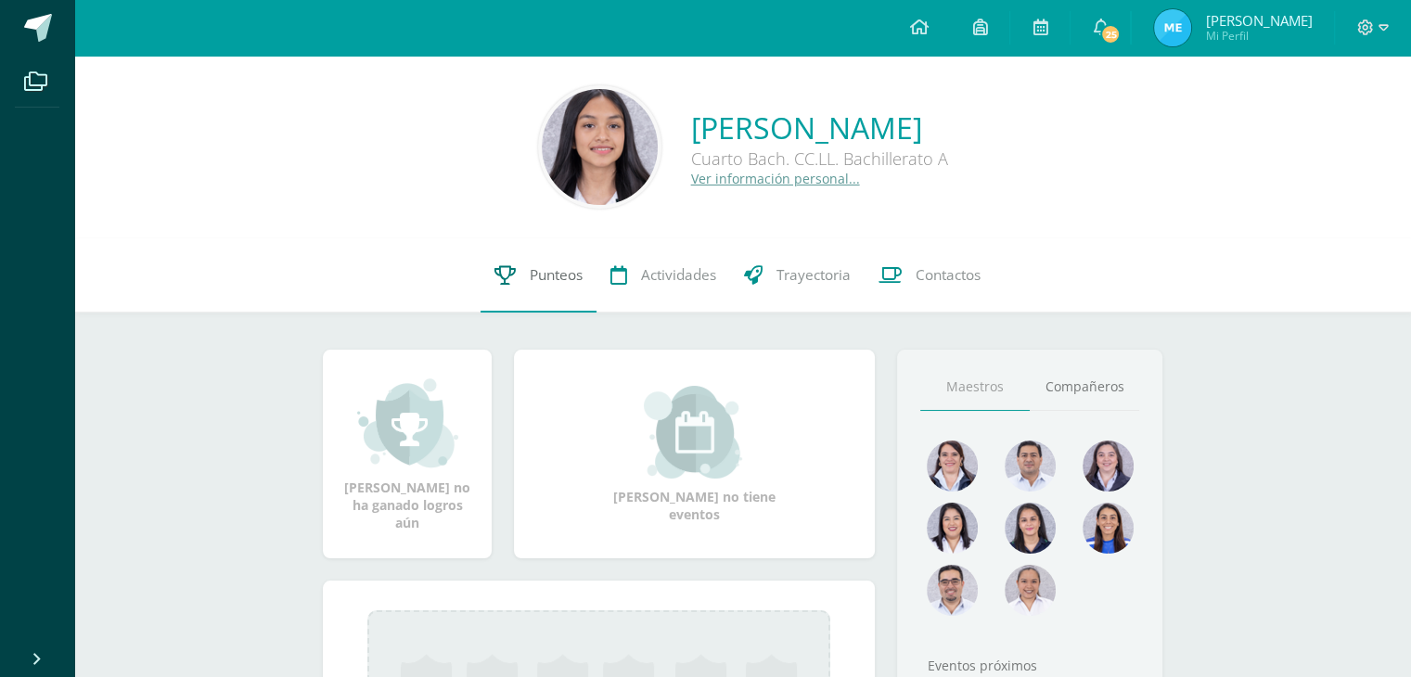
click at [530, 292] on link "Punteos" at bounding box center [539, 275] width 116 height 74
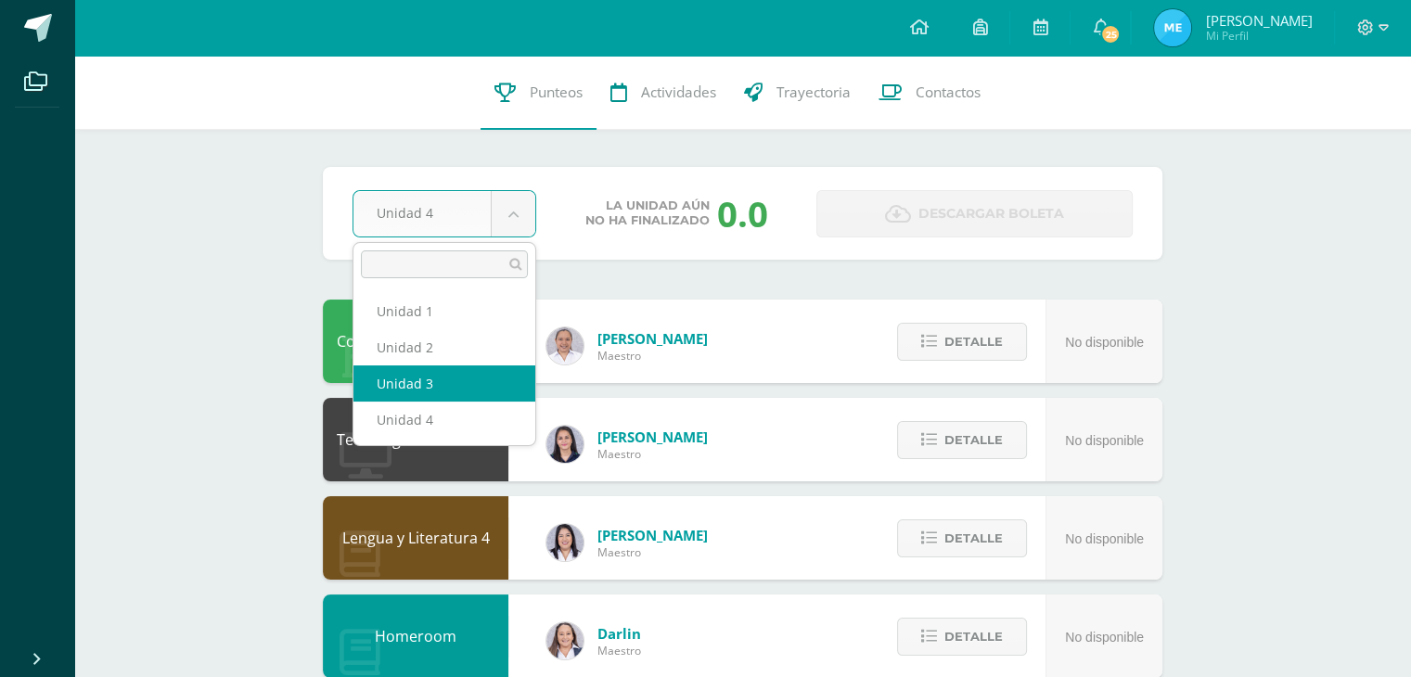
select select "Unidad 3"
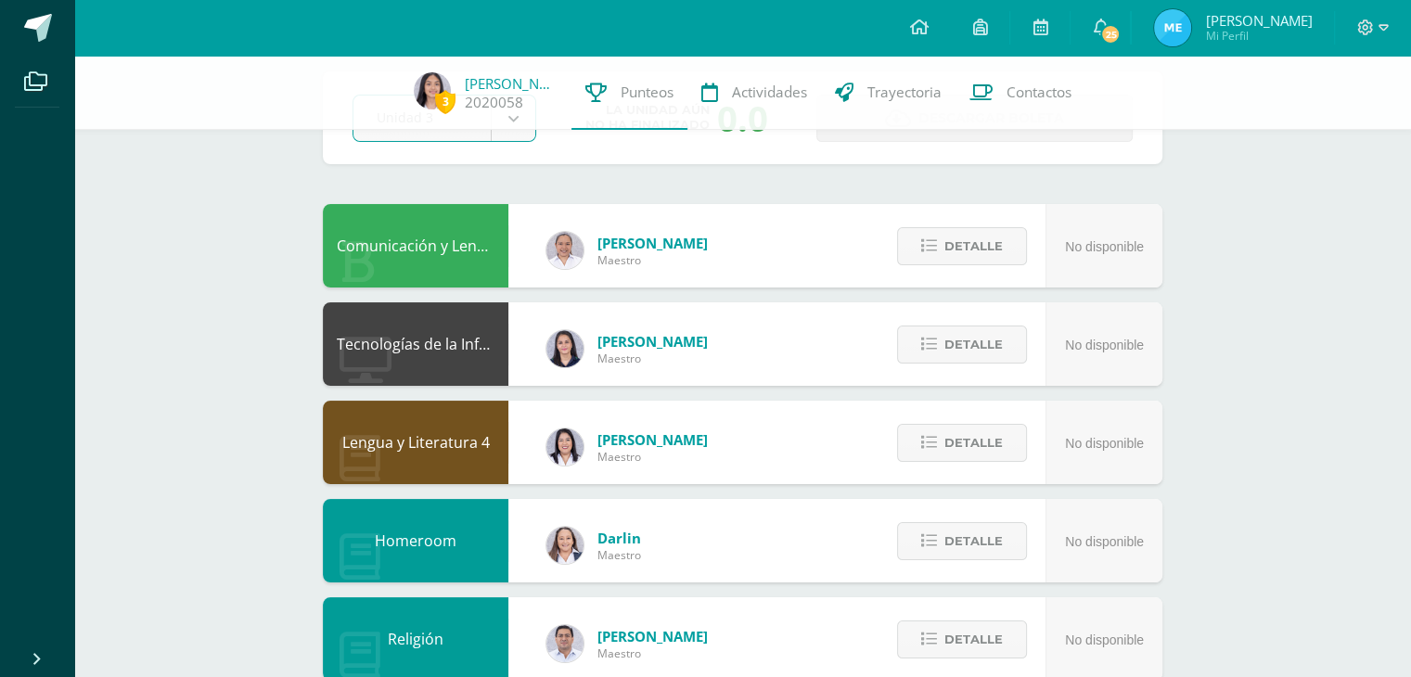
scroll to position [99, 0]
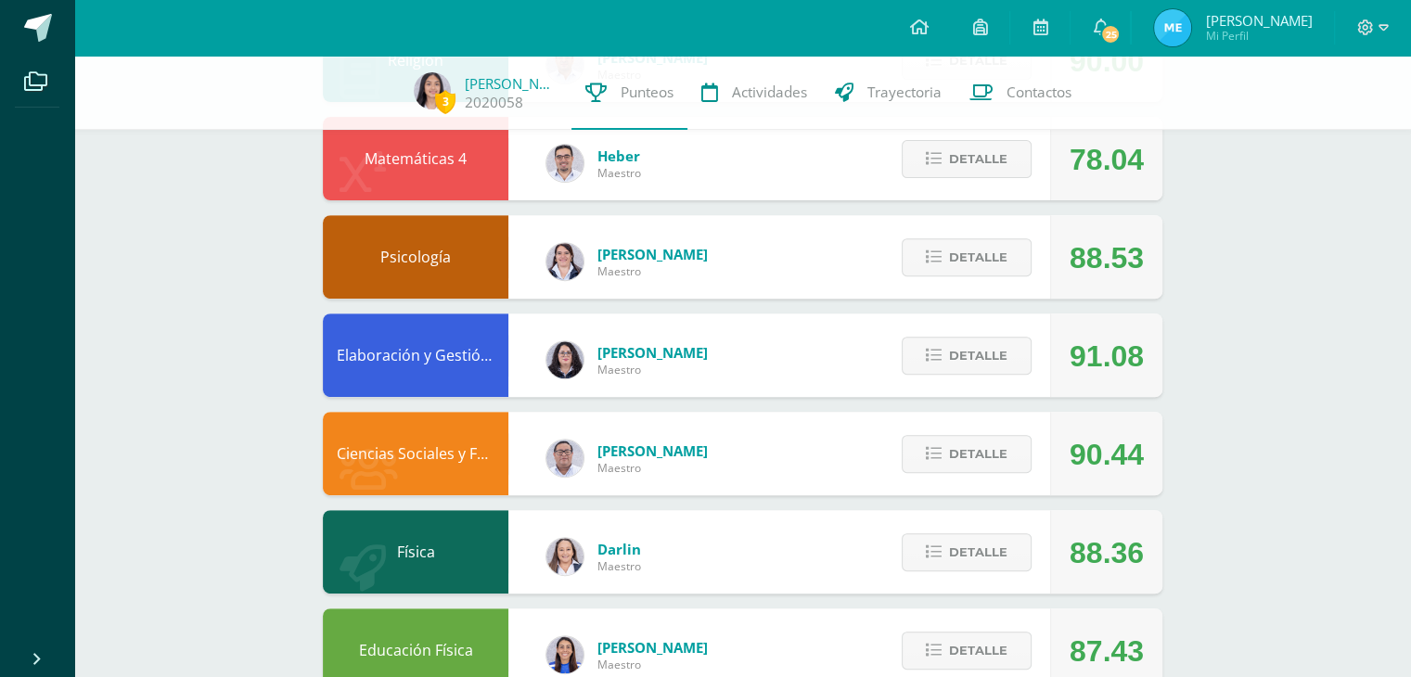
scroll to position [700, 0]
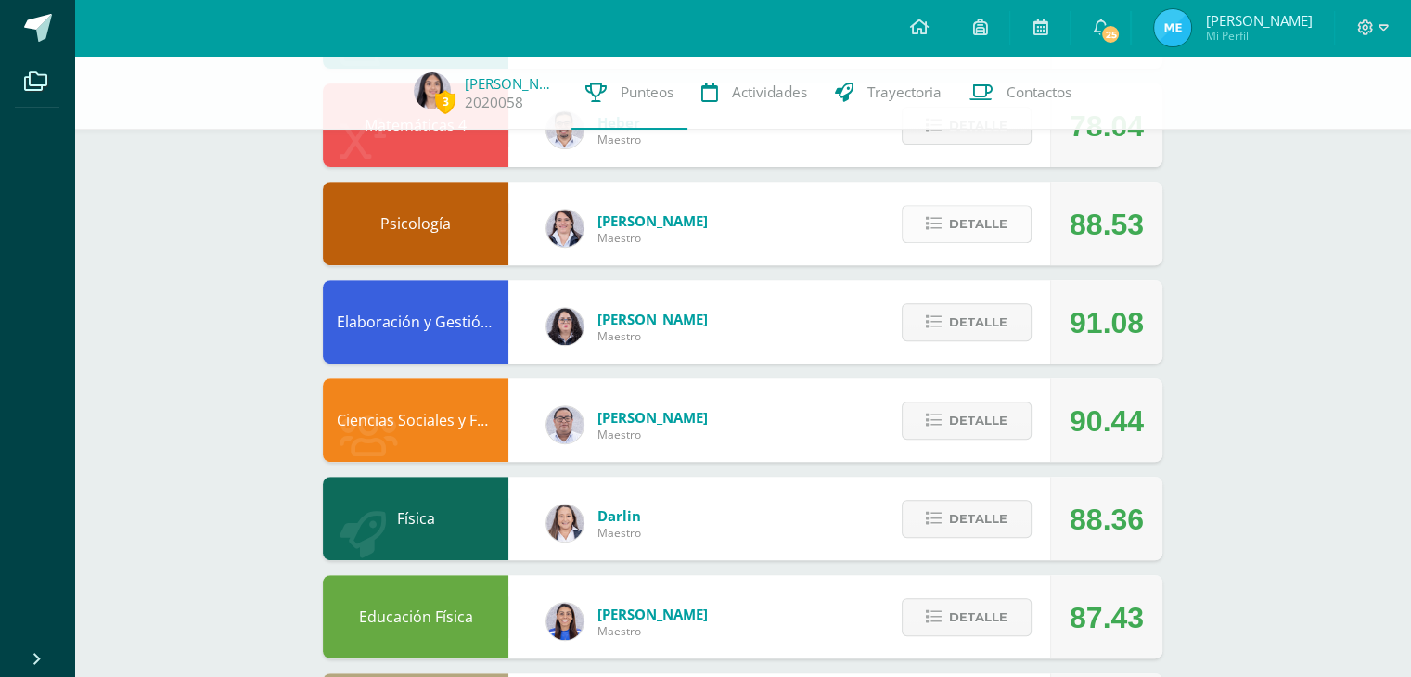
click at [982, 229] on span "Detalle" at bounding box center [978, 224] width 58 height 34
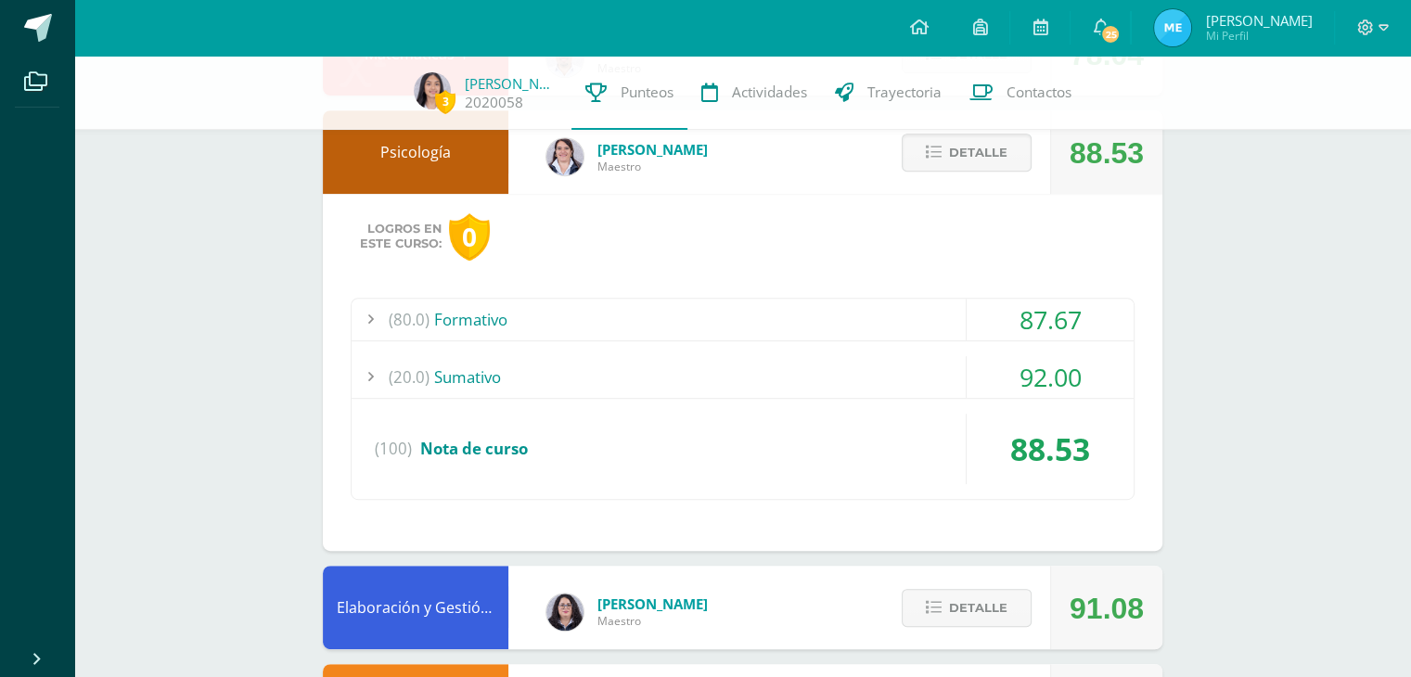
scroll to position [786, 0]
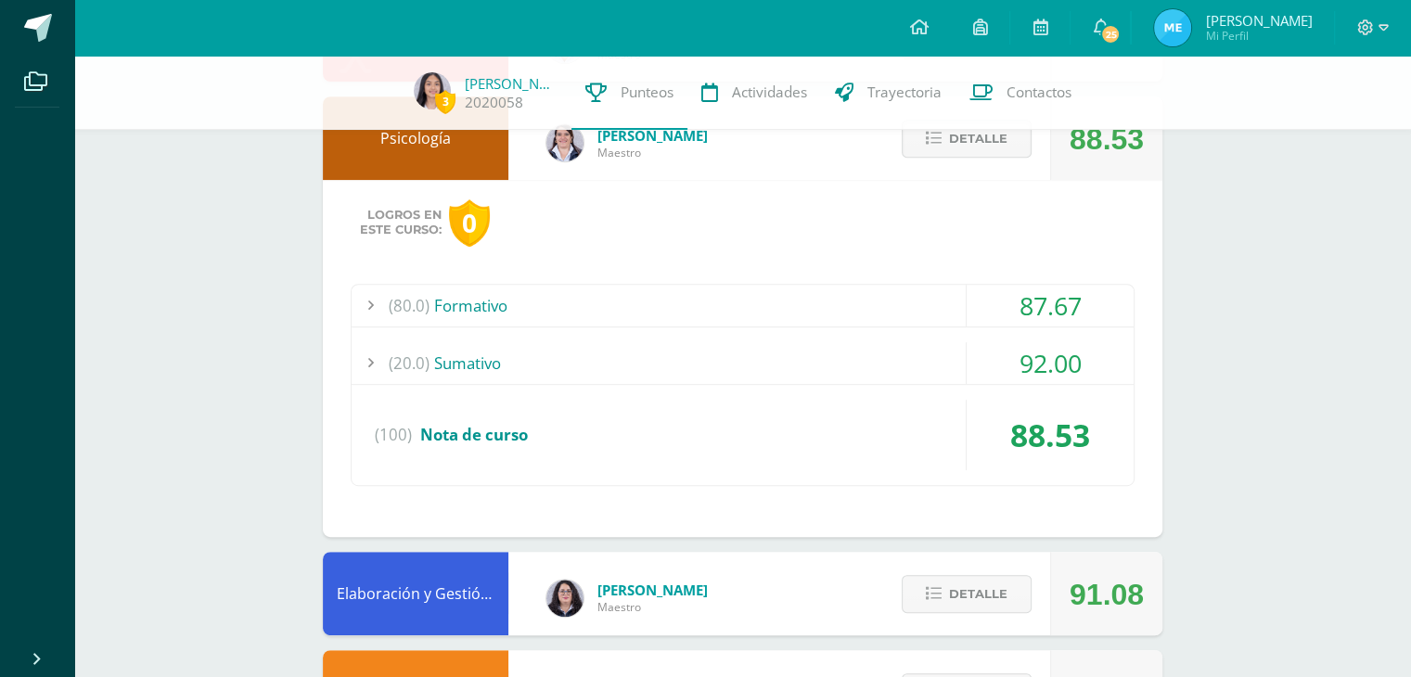
click at [831, 295] on div "(80.0) Formativo" at bounding box center [743, 306] width 782 height 42
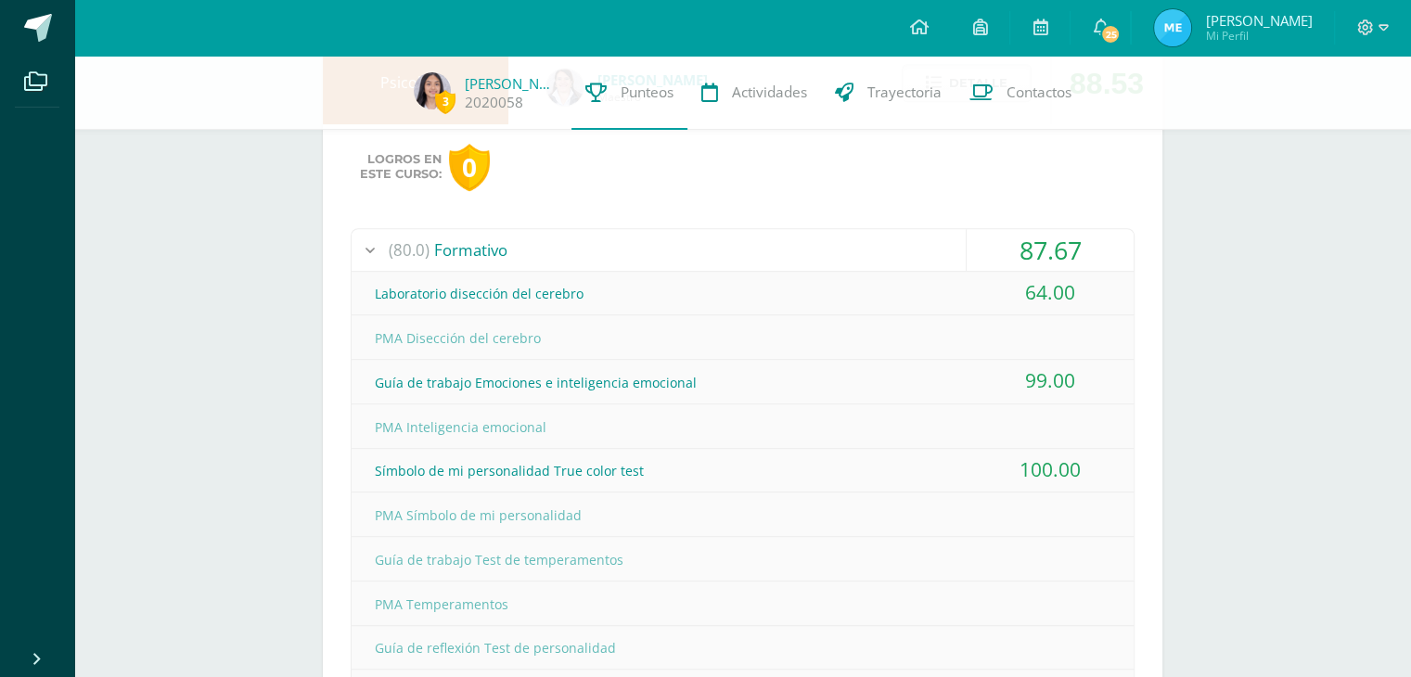
scroll to position [841, 0]
click at [687, 236] on div "(80.0) Formativo" at bounding box center [743, 250] width 782 height 42
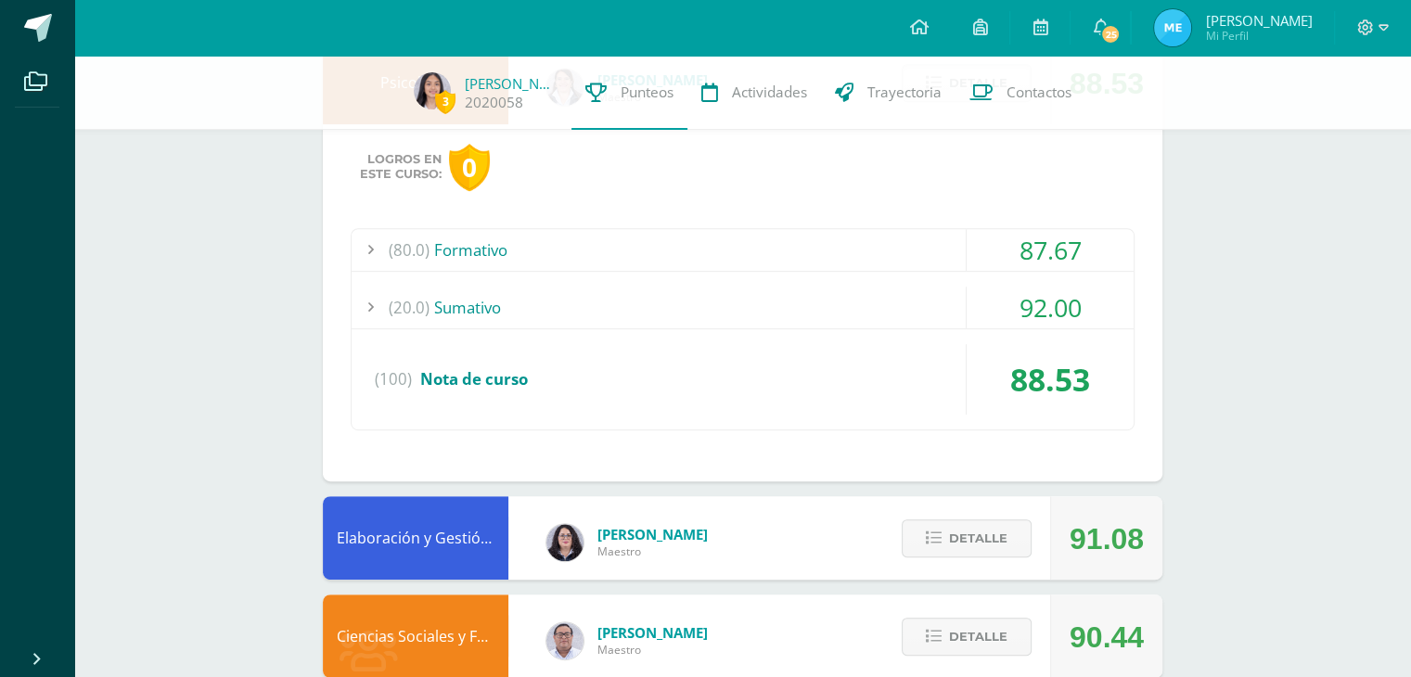
click at [638, 301] on div "(20.0) Sumativo" at bounding box center [743, 308] width 782 height 42
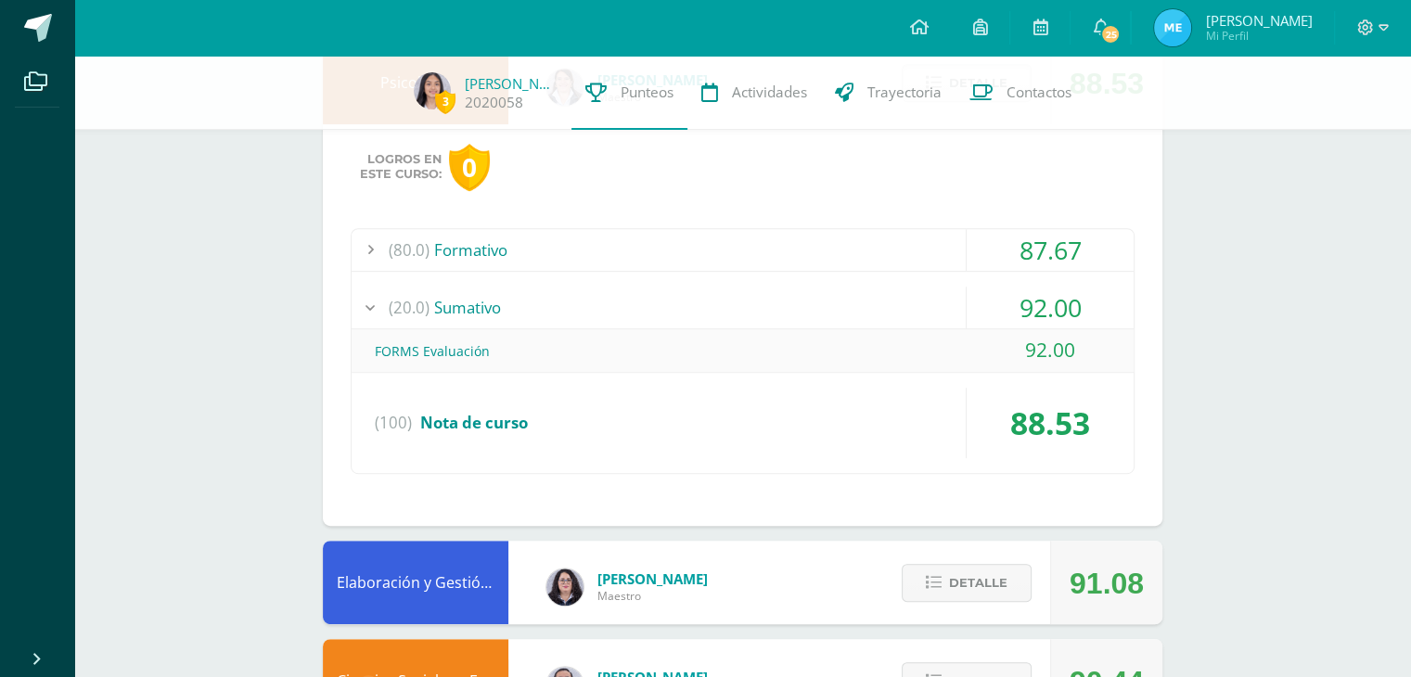
click at [638, 301] on div "(20.0) Sumativo" at bounding box center [743, 308] width 782 height 42
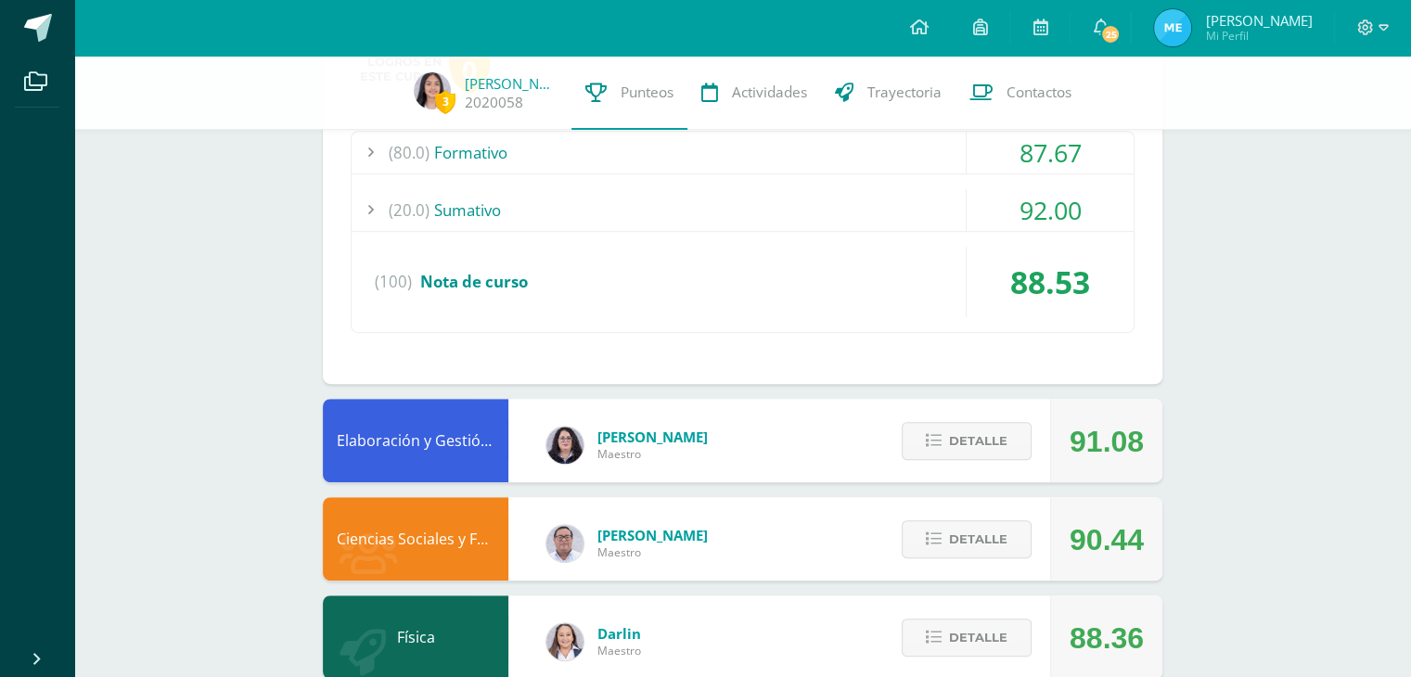
scroll to position [1174, 0]
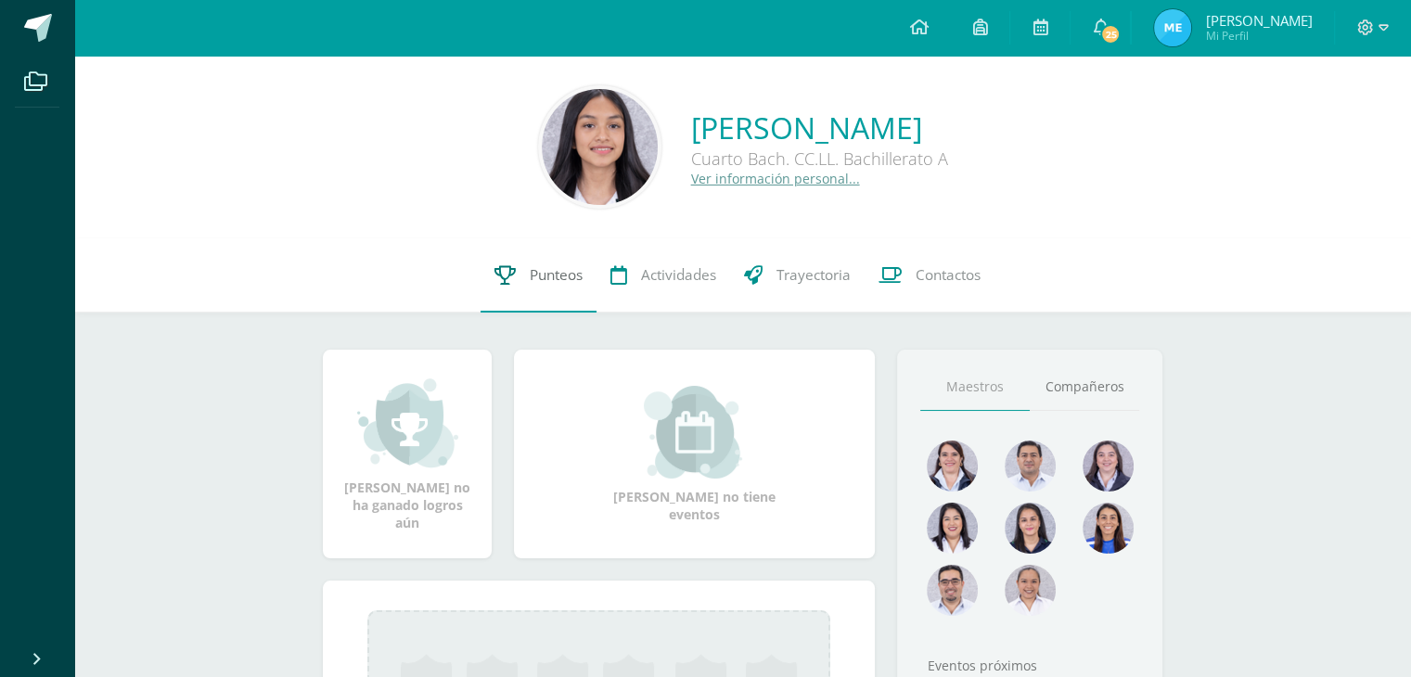
click at [523, 301] on link "Punteos" at bounding box center [539, 275] width 116 height 74
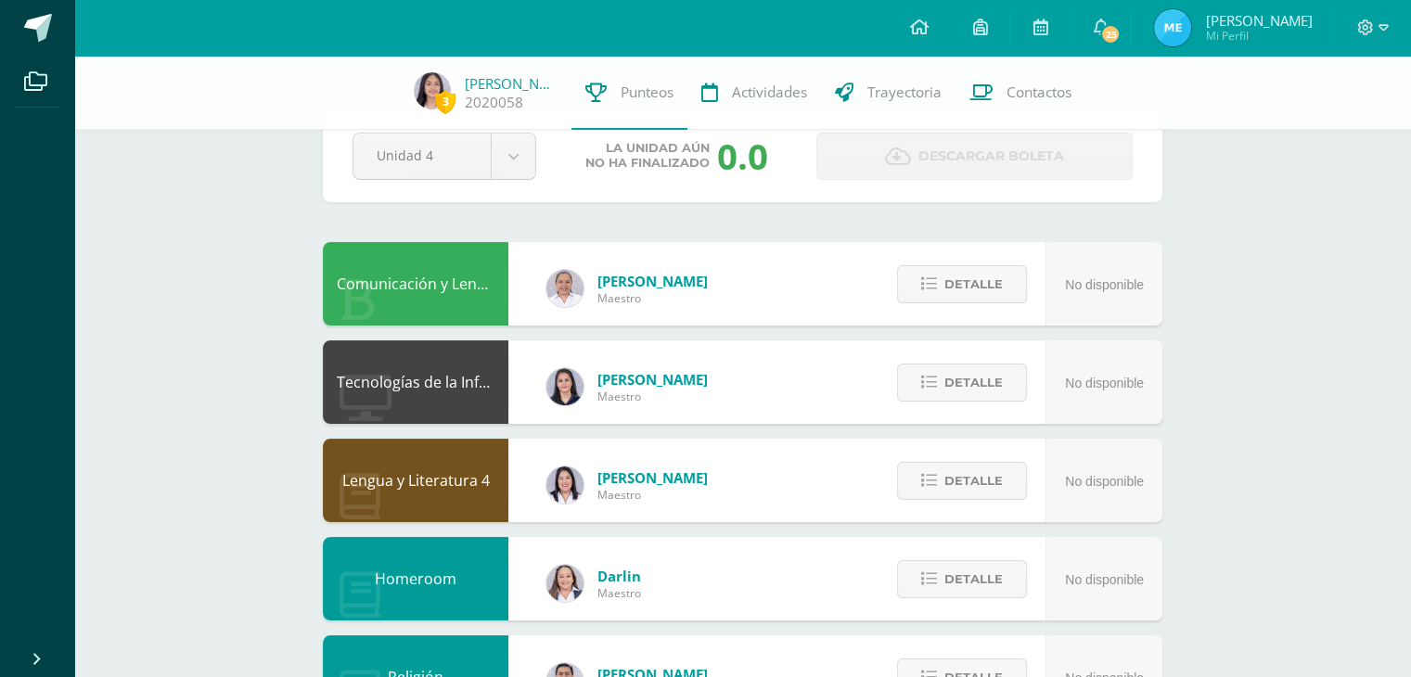
scroll to position [52, 0]
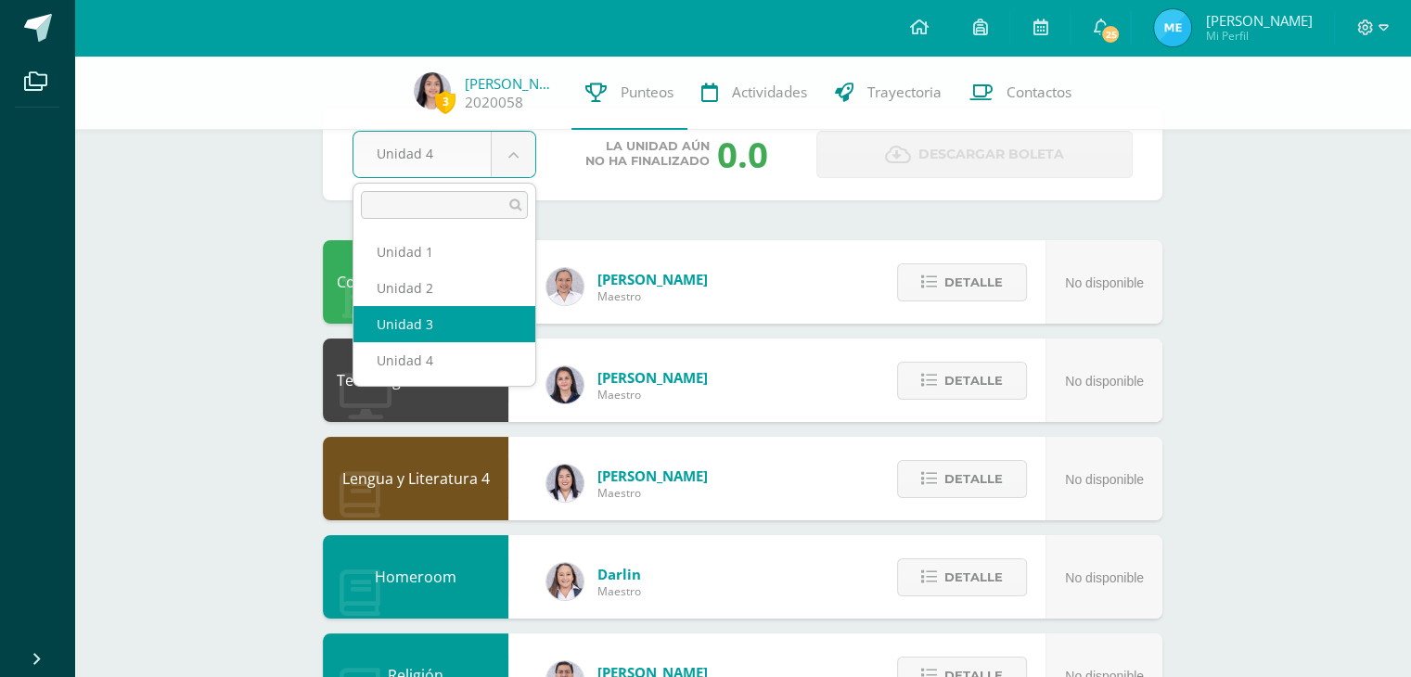
select select "Unidad 3"
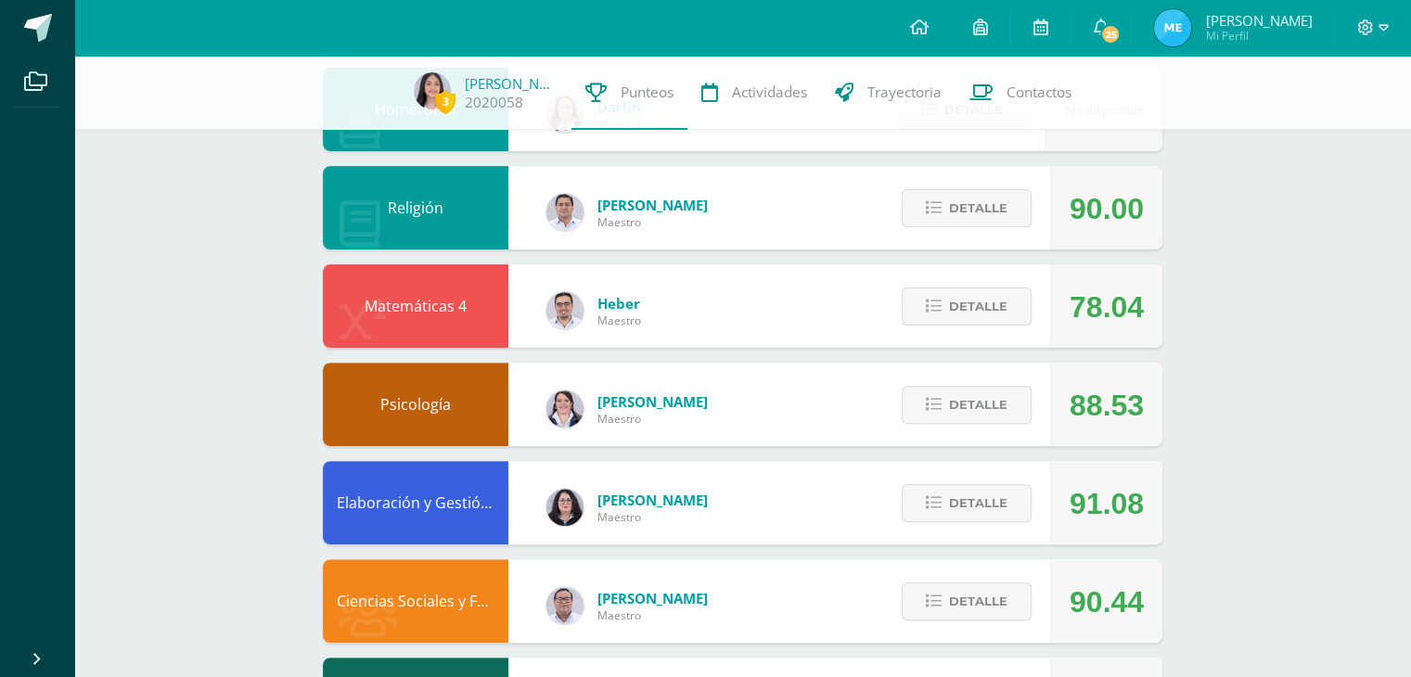
scroll to position [500, 0]
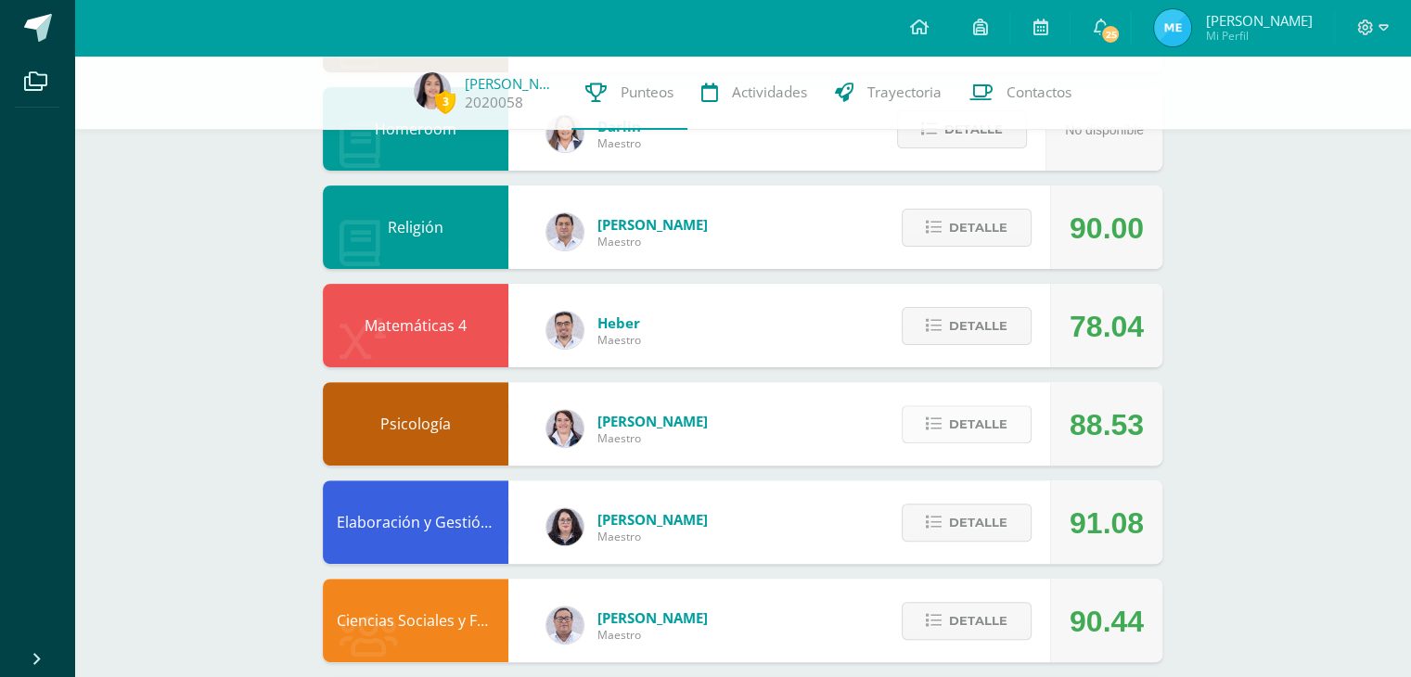
click at [928, 416] on button "Detalle" at bounding box center [967, 424] width 130 height 38
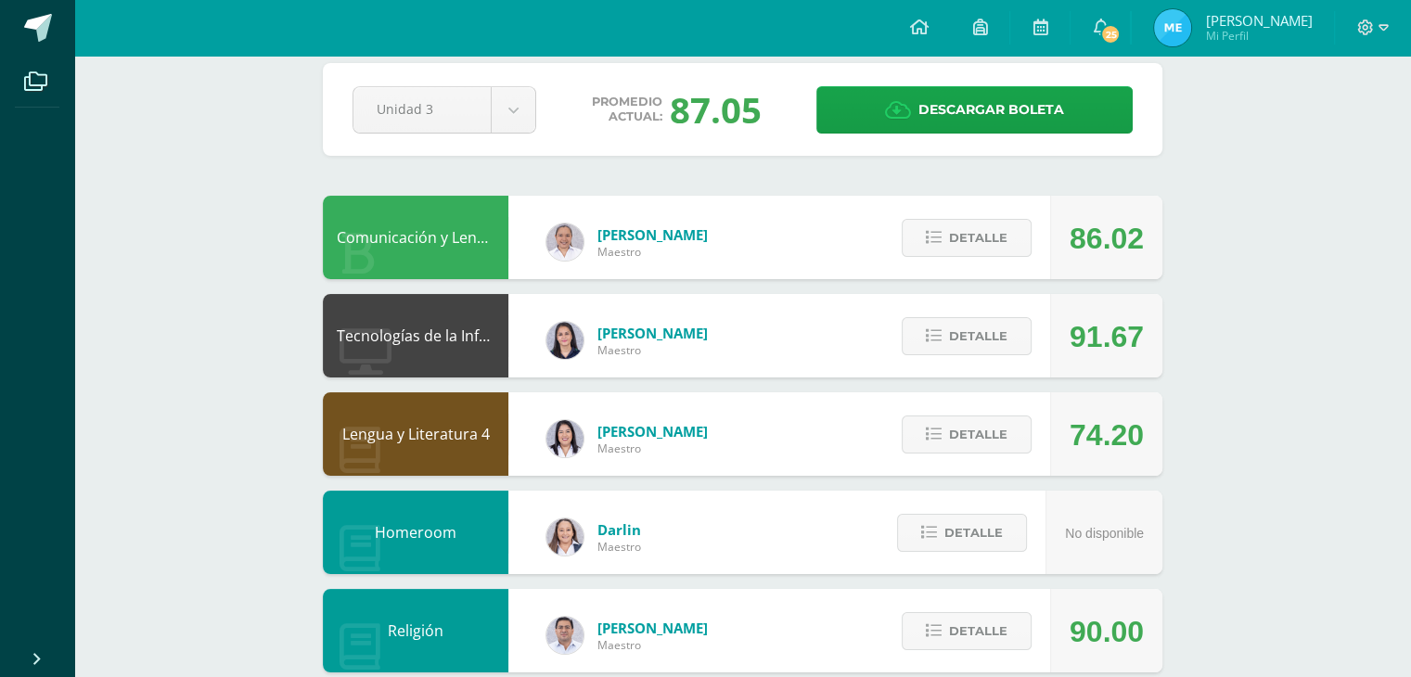
scroll to position [0, 0]
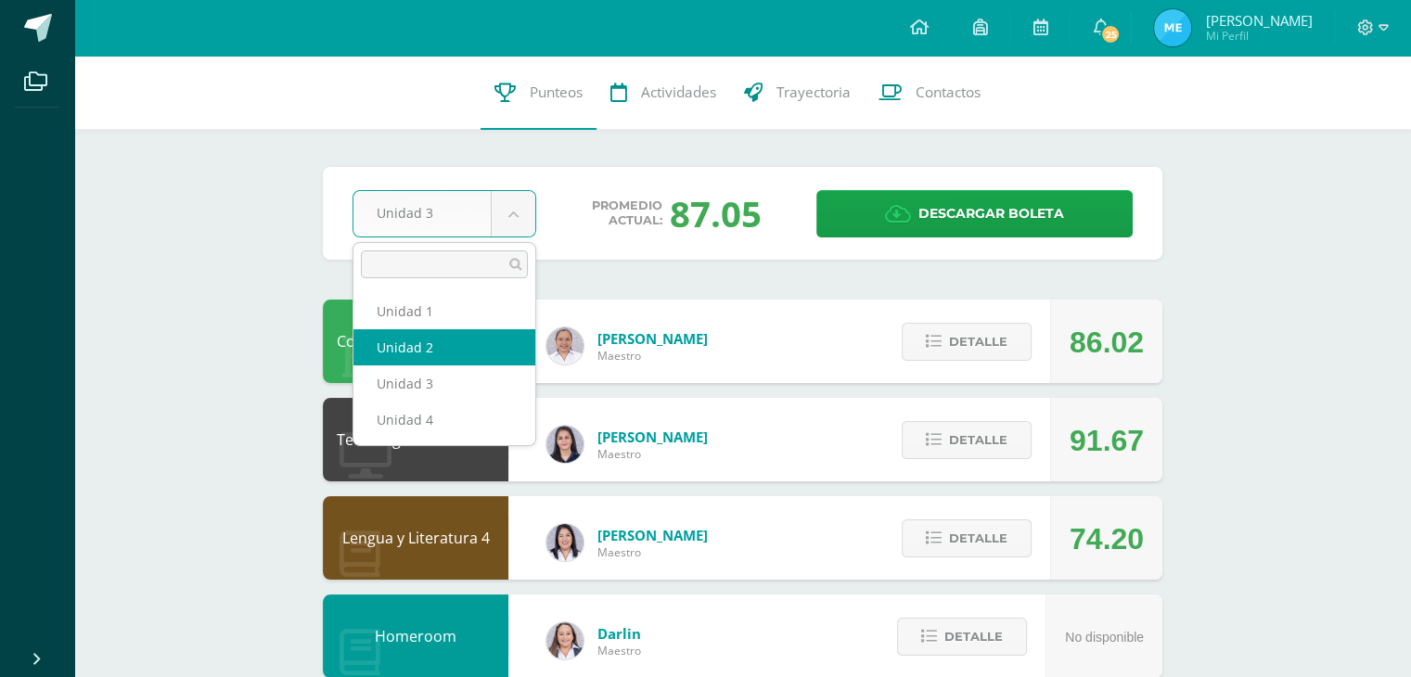
select select "Unidad 2"
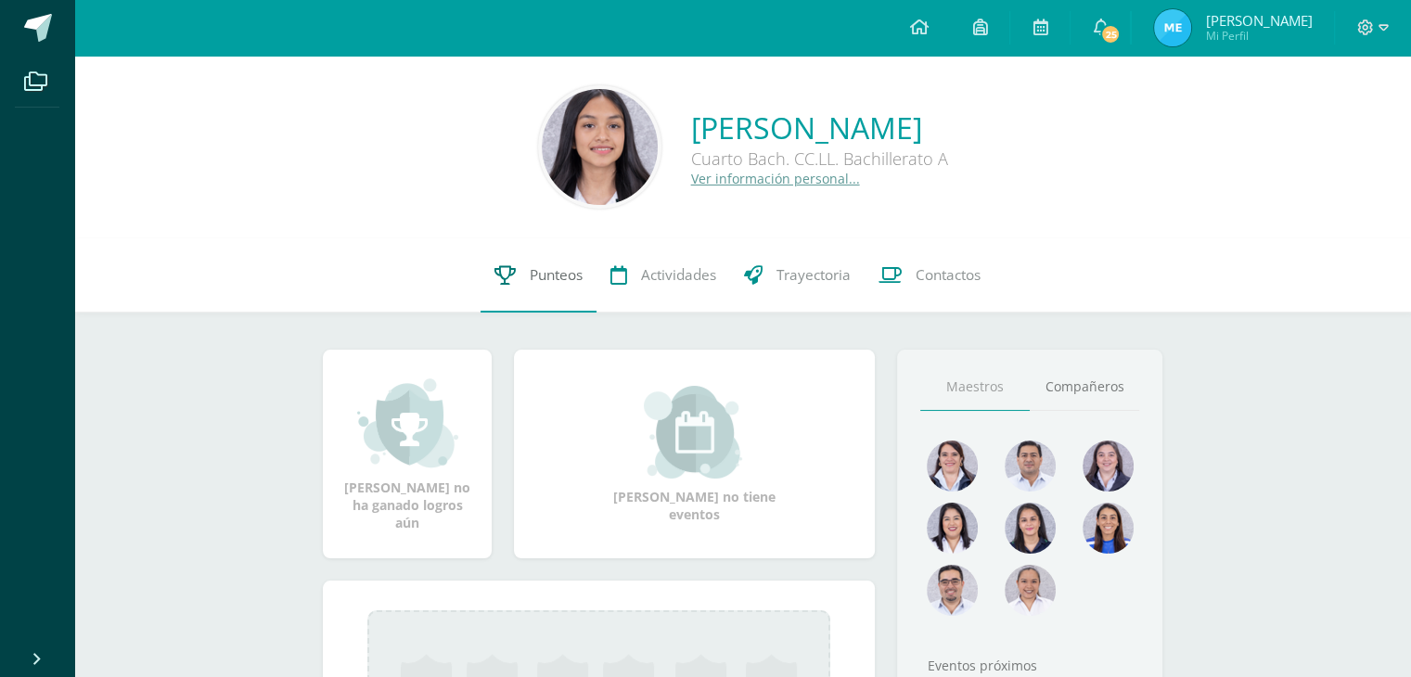
click at [489, 276] on link "Punteos" at bounding box center [539, 275] width 116 height 74
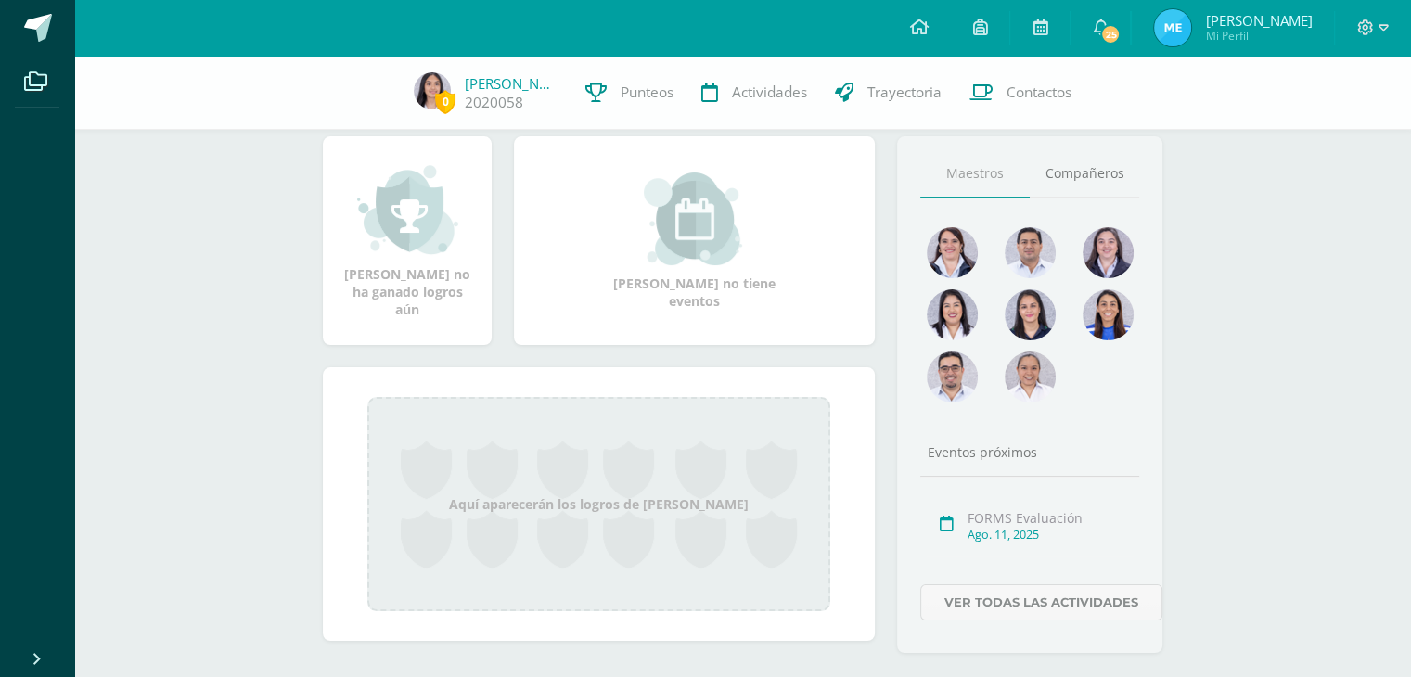
scroll to position [204, 0]
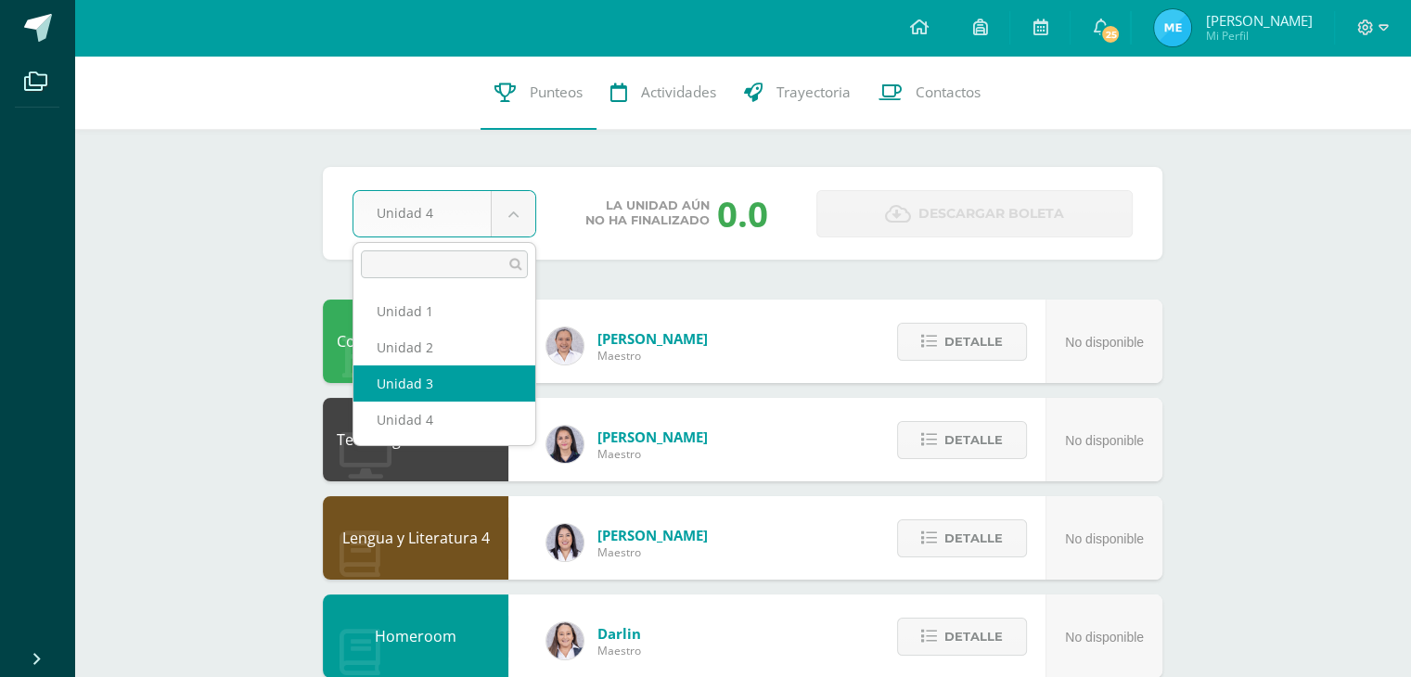
select select "Unidad 3"
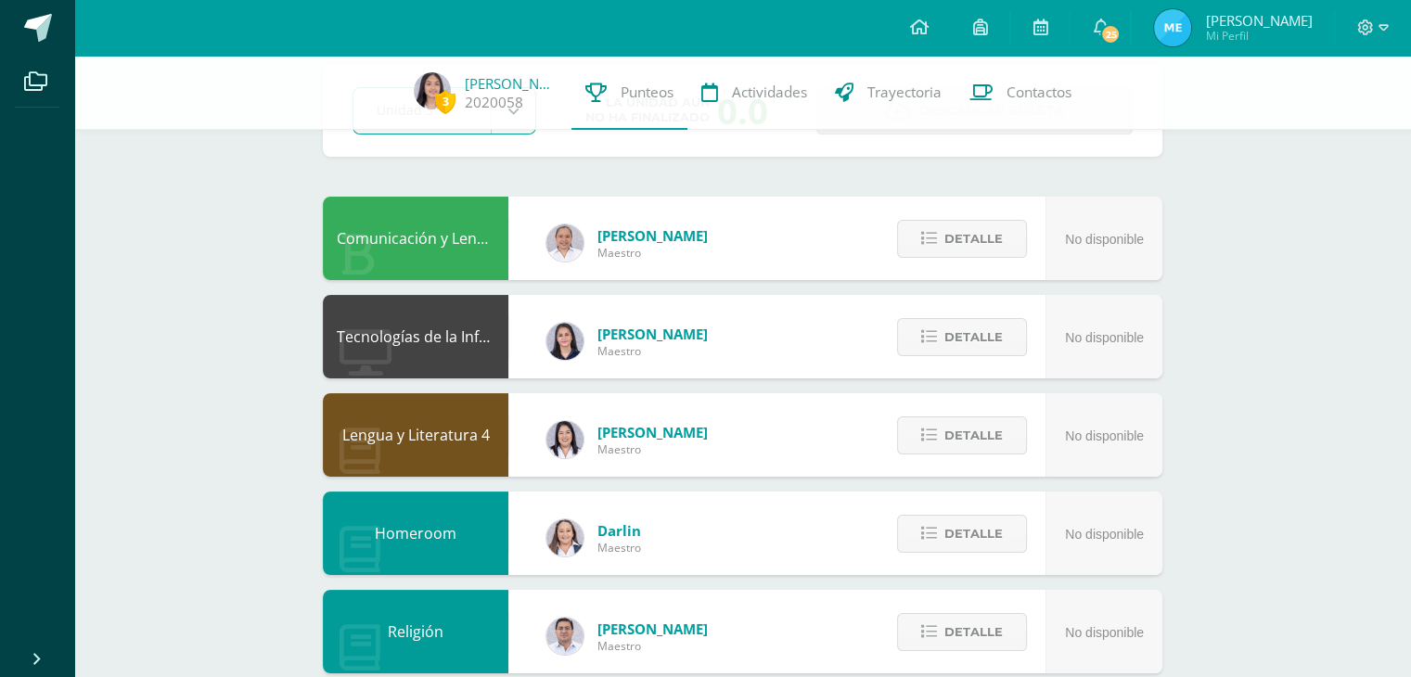
scroll to position [103, 0]
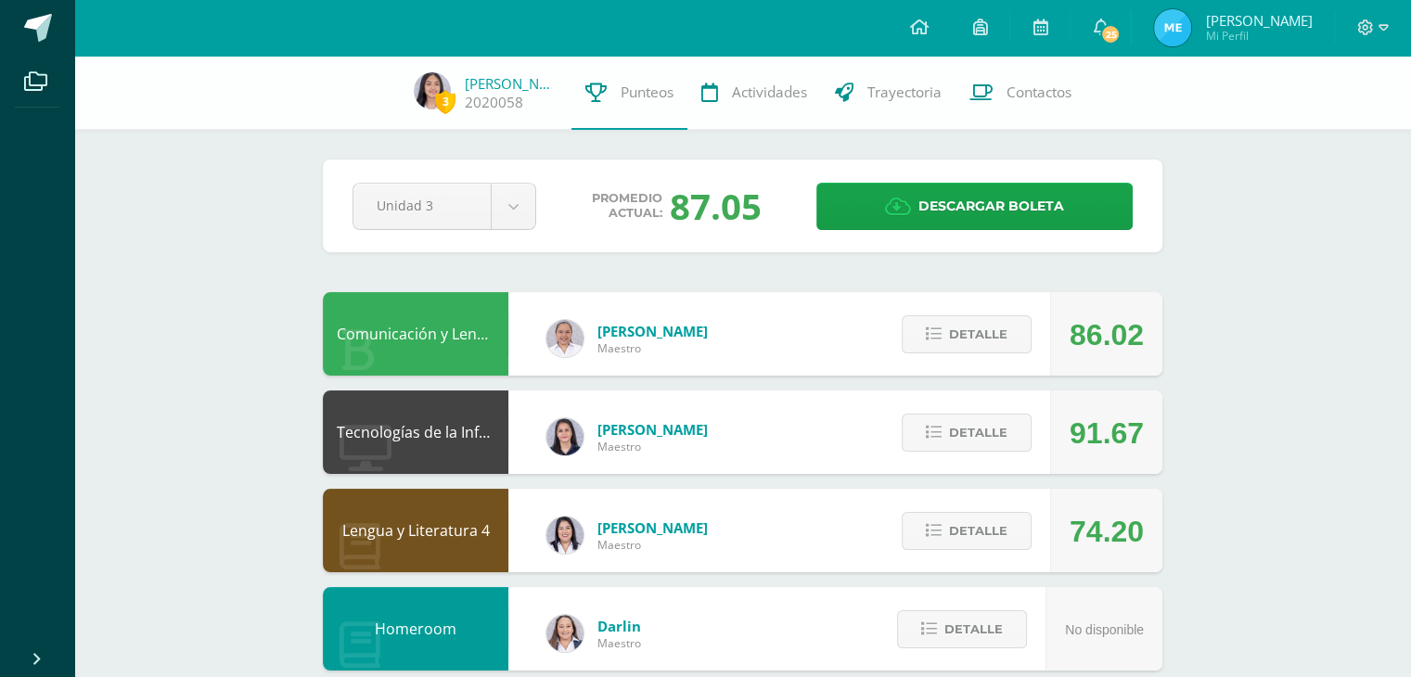
click at [821, 357] on div "Comunicación y Lenguaje L3 Inglés 4 [PERSON_NAME] Maestro 86.02 [GEOGRAPHIC_DAT…" at bounding box center [743, 333] width 840 height 83
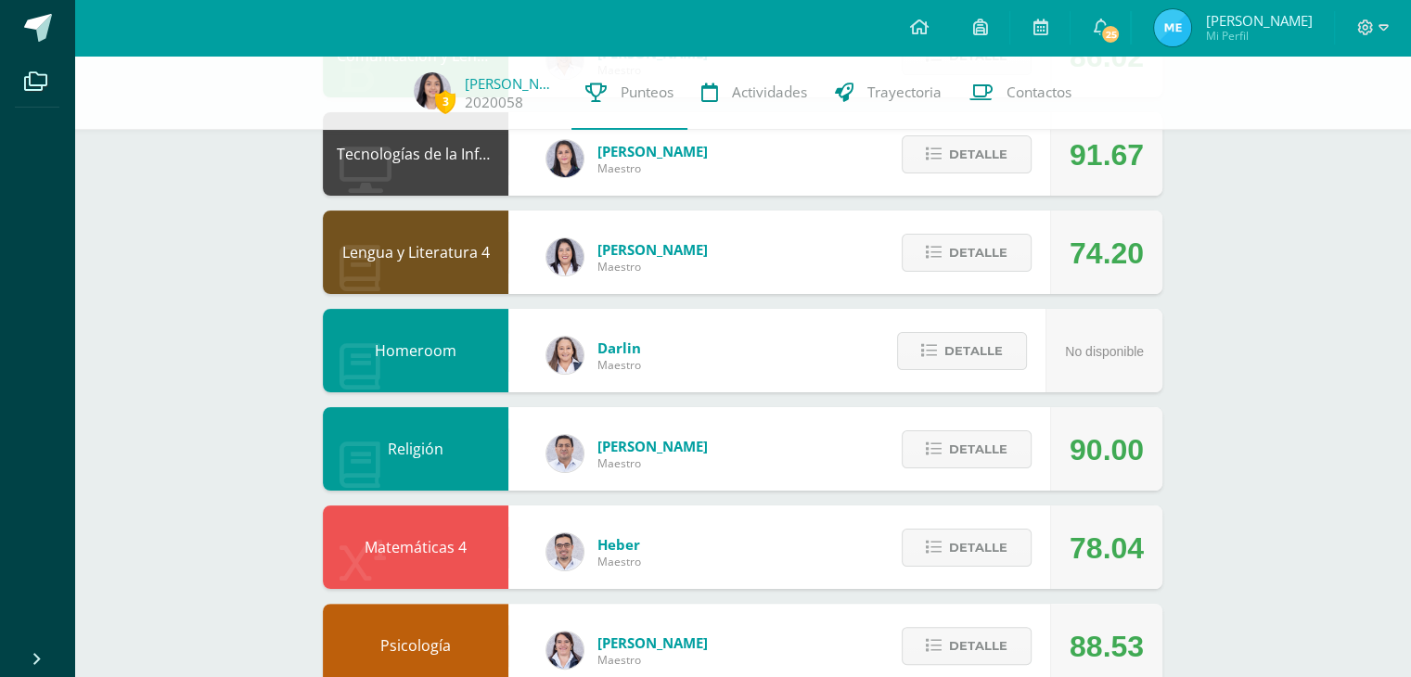
scroll to position [280, 0]
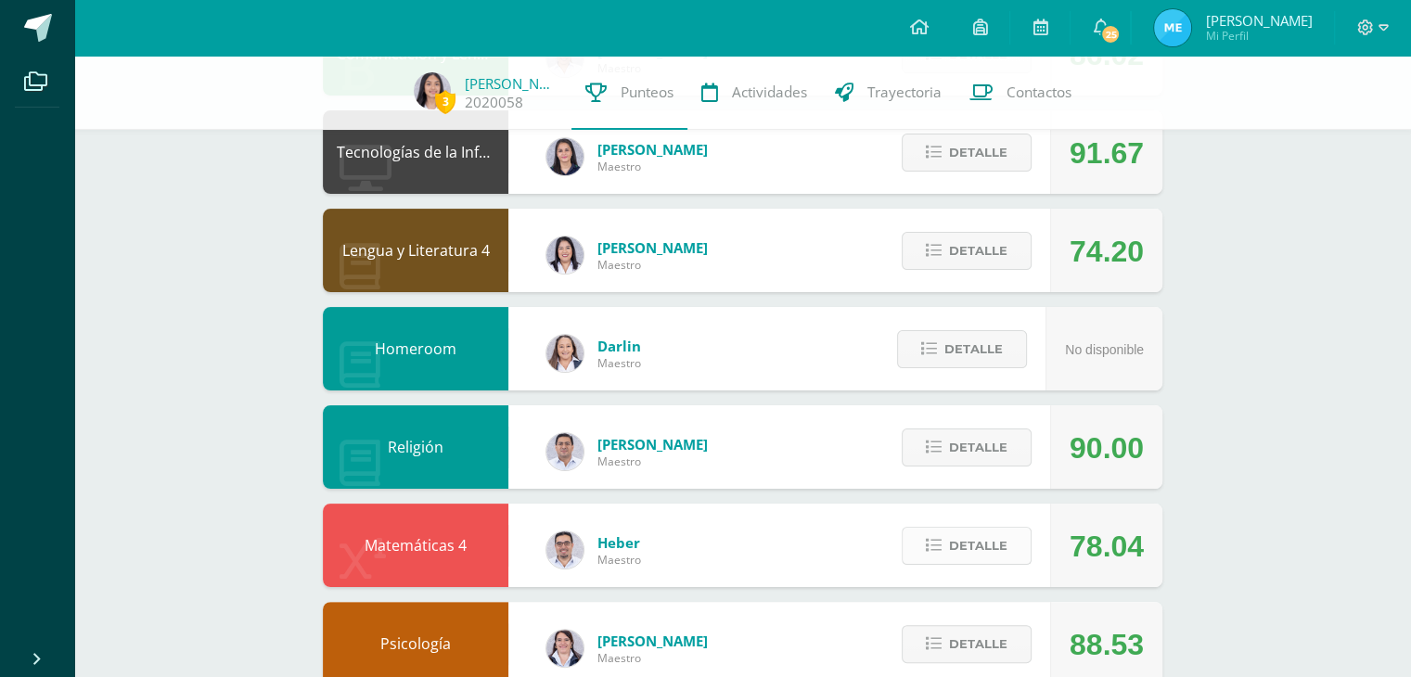
click at [993, 559] on span "Detalle" at bounding box center [978, 546] width 58 height 34
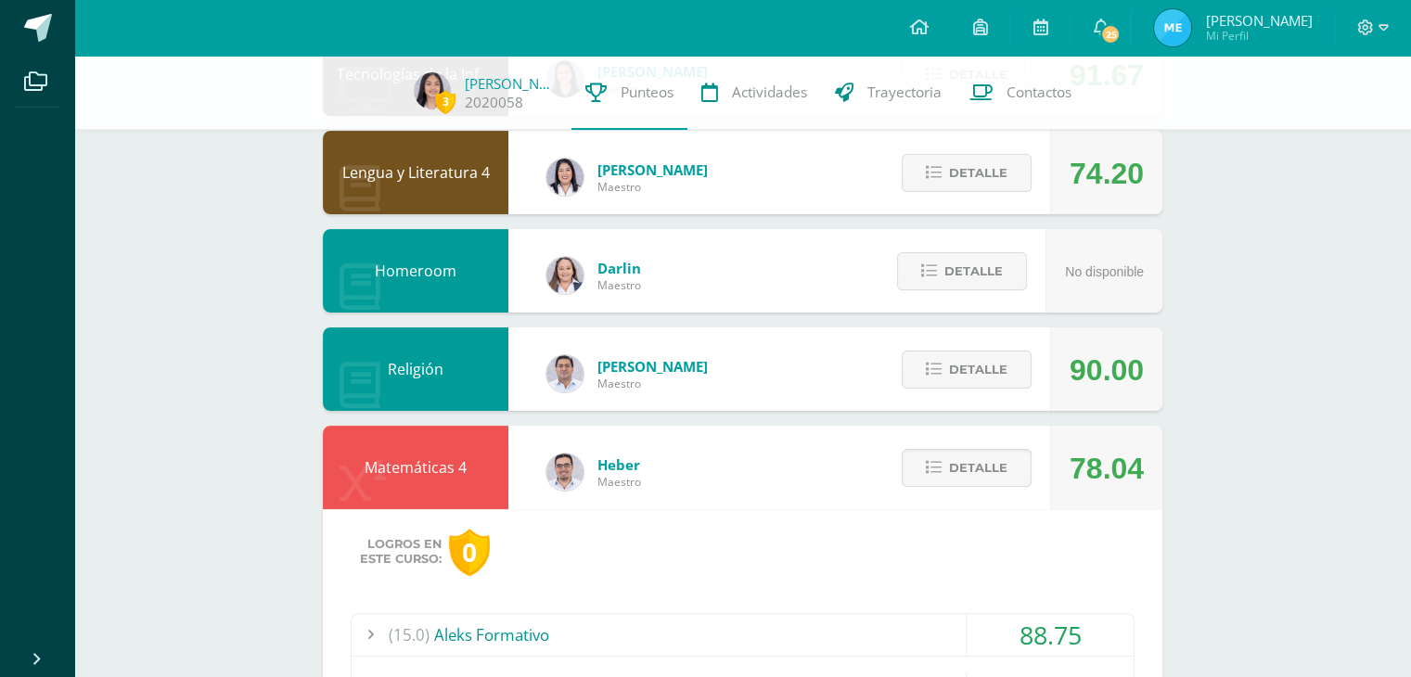
scroll to position [0, 0]
